Goal: Task Accomplishment & Management: Manage account settings

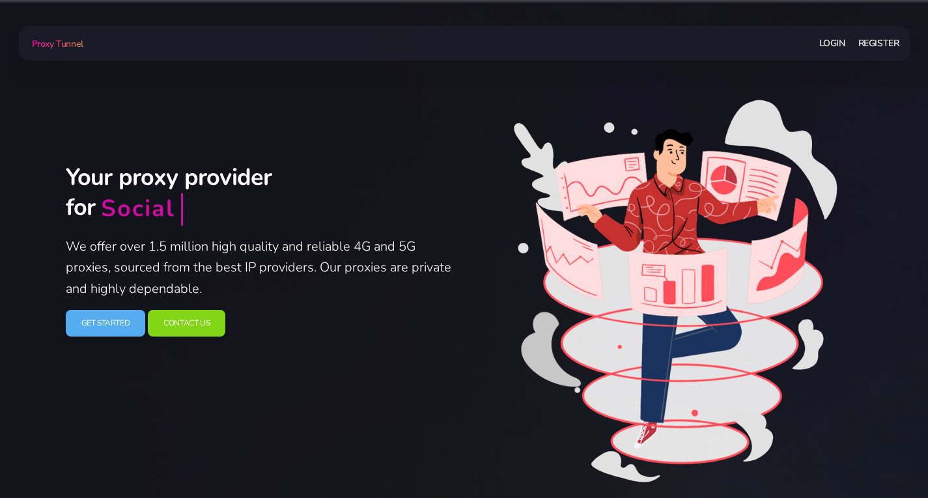
click at [820, 39] on link "Login" at bounding box center [832, 43] width 26 height 24
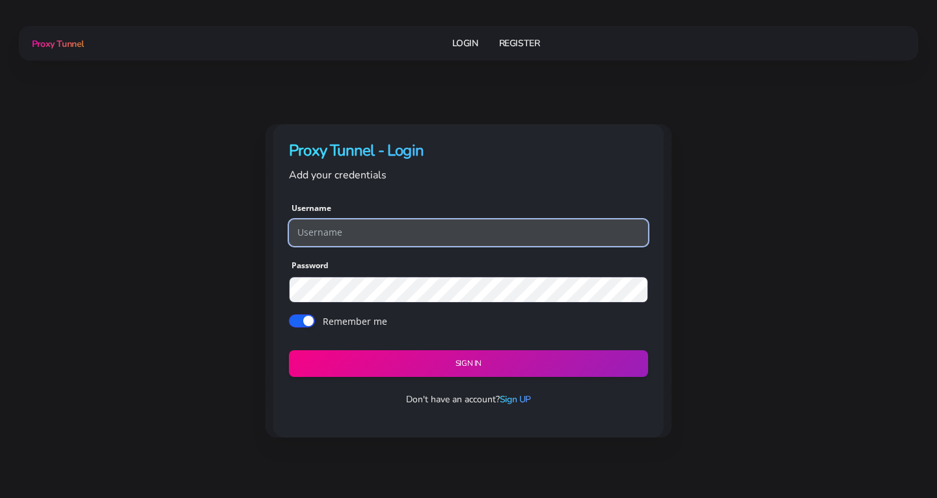
click at [405, 223] on input "text" at bounding box center [468, 232] width 359 height 26
click at [404, 226] on input "text" at bounding box center [468, 232] width 359 height 26
type input "[PERSON_NAME][EMAIL_ADDRESS][DOMAIN_NAME]"
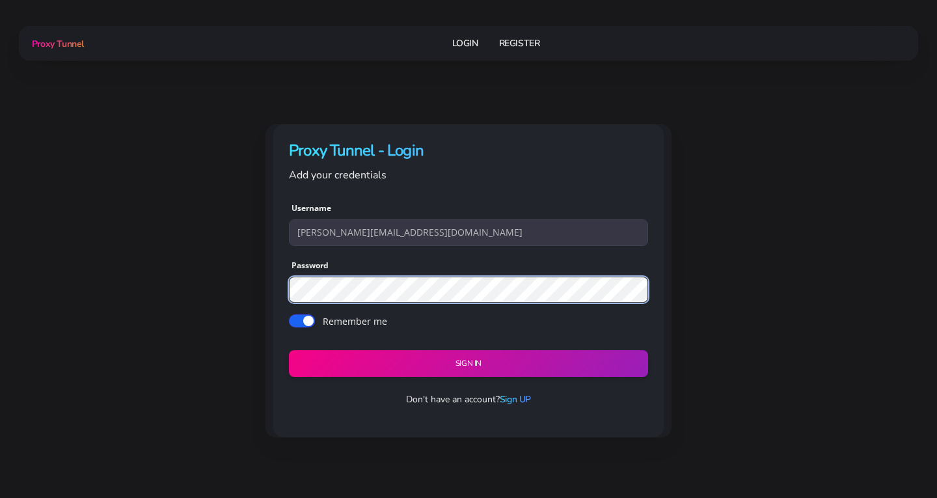
click at [289, 350] on button "Sign in" at bounding box center [468, 363] width 359 height 27
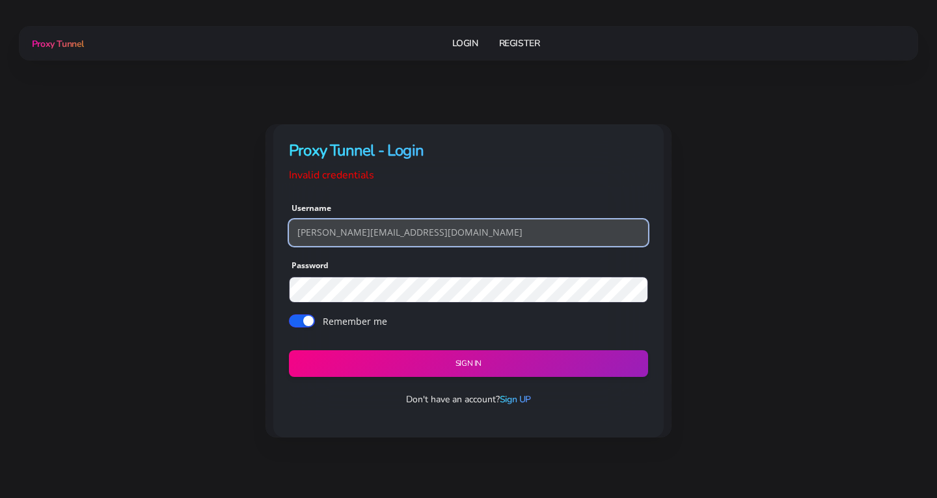
click at [447, 237] on input "bruno@arioninnovations.com" at bounding box center [468, 232] width 359 height 26
click at [449, 236] on input "bruno@arioninnovations.com" at bounding box center [468, 232] width 359 height 26
click at [449, 235] on input "bruno@arioninnovations.com" at bounding box center [468, 232] width 359 height 26
type input "wizzads"
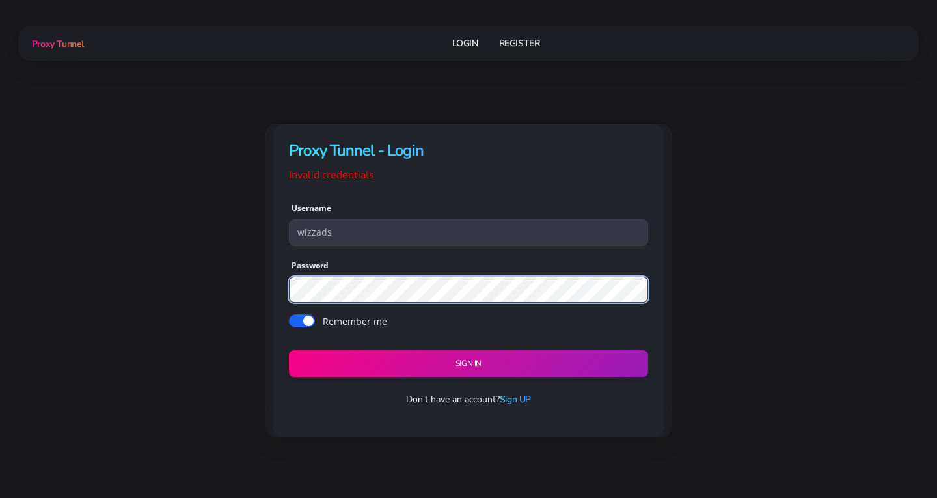
click at [289, 350] on button "Sign in" at bounding box center [468, 363] width 359 height 27
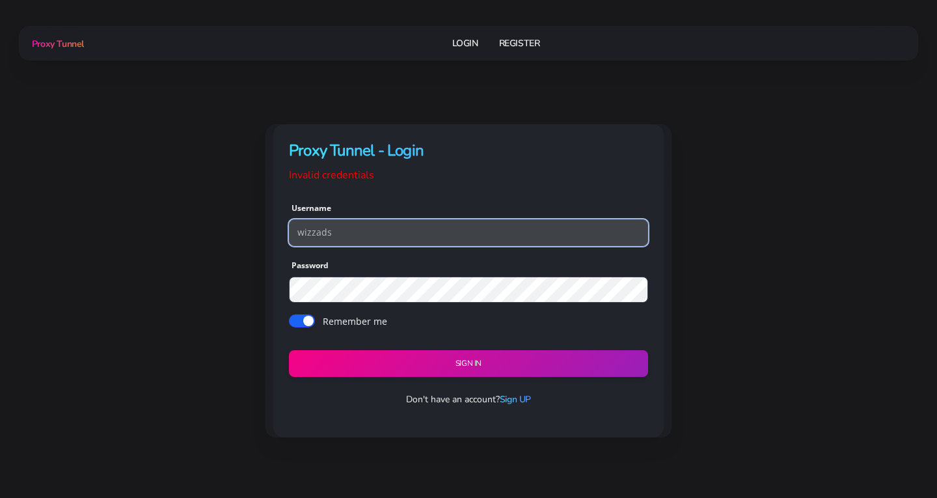
click at [309, 237] on input "wizzads" at bounding box center [468, 232] width 359 height 26
type input "Wizzads"
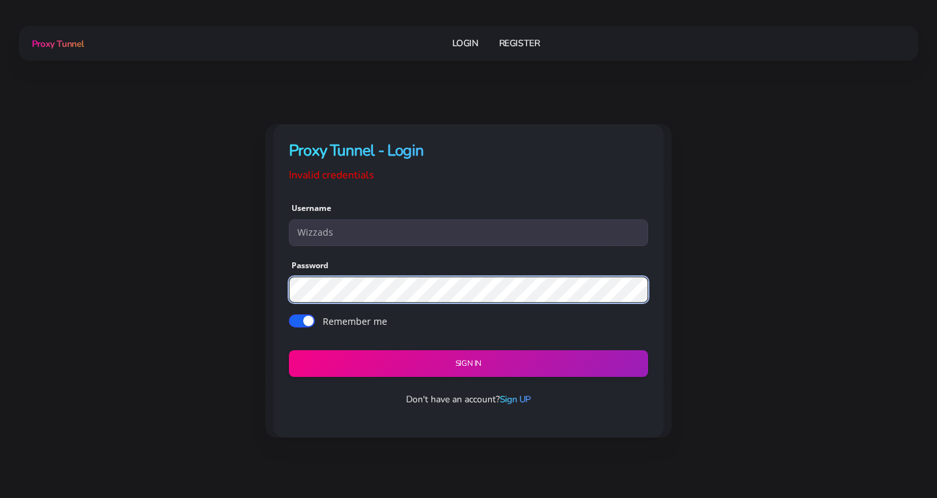
click at [289, 350] on button "Sign in" at bounding box center [468, 363] width 359 height 27
